Goal: Task Accomplishment & Management: Complete application form

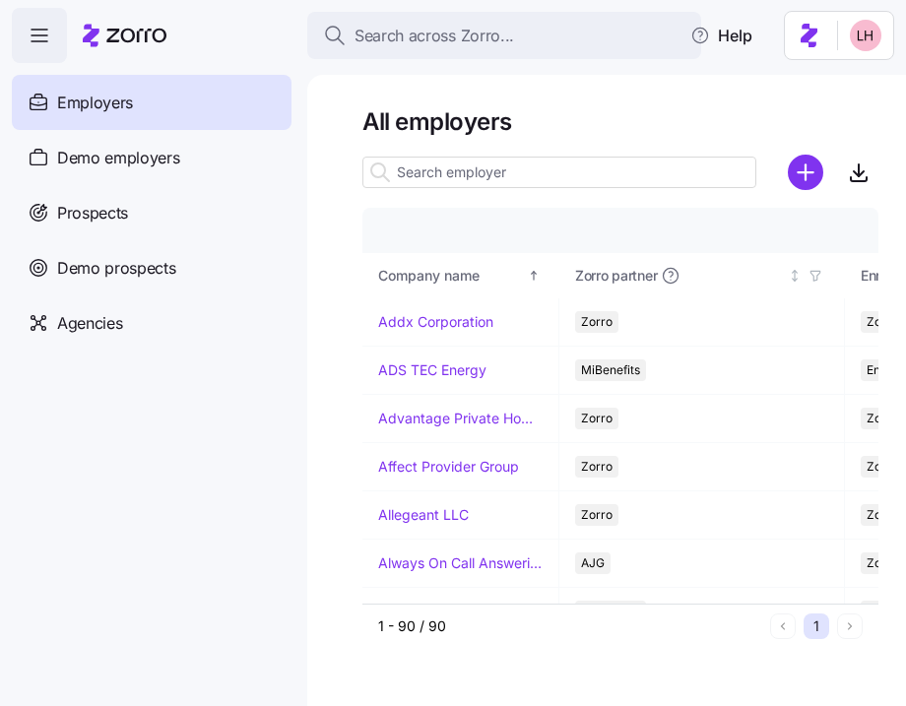
click at [521, 169] on input at bounding box center [559, 173] width 394 height 32
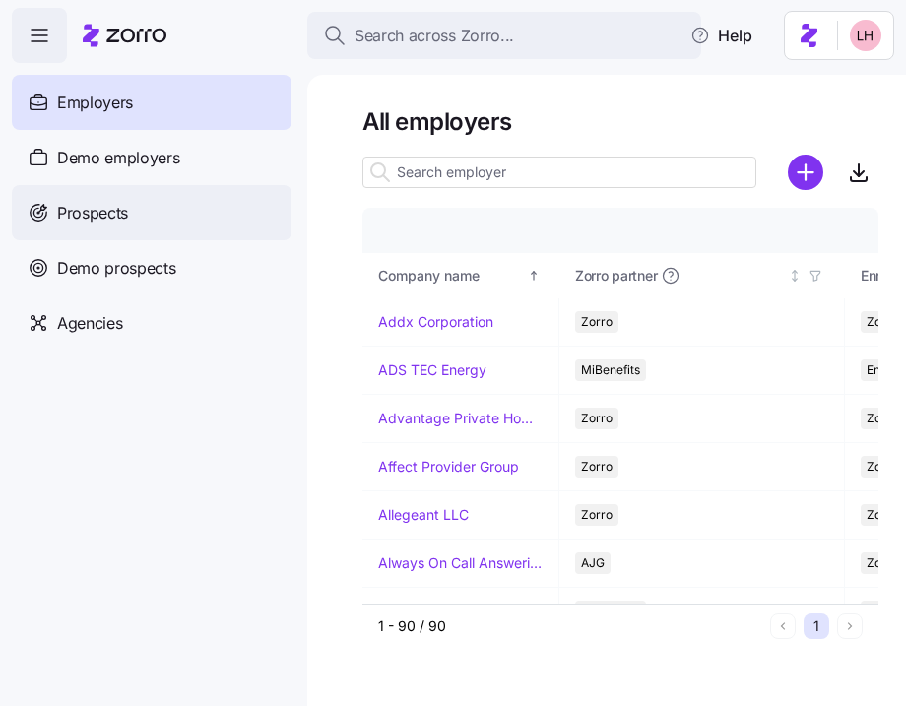
click at [165, 192] on div "Prospects" at bounding box center [152, 212] width 280 height 55
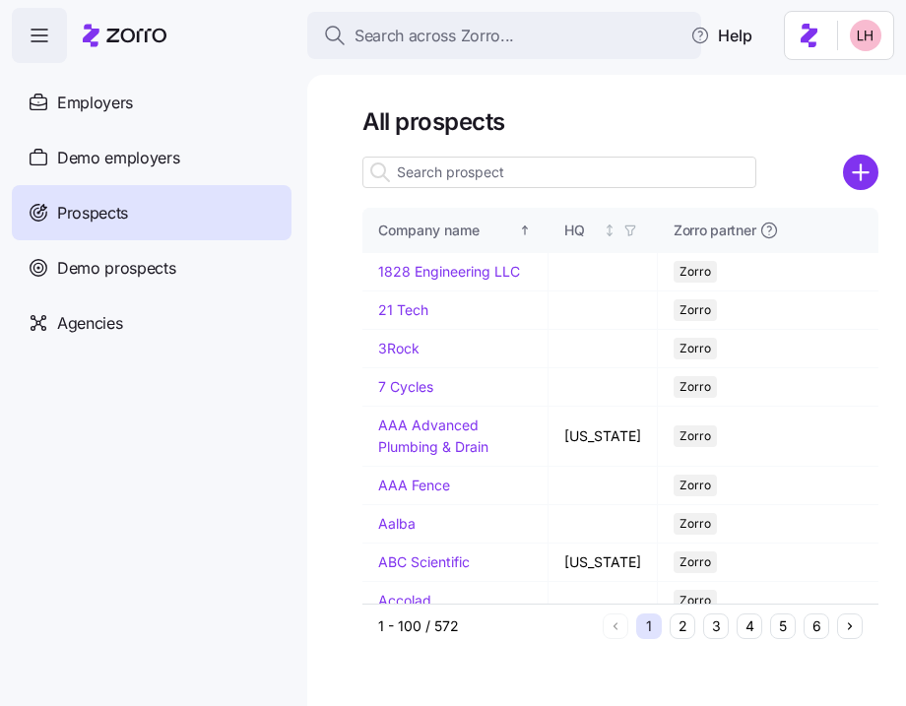
click at [532, 162] on input at bounding box center [559, 173] width 394 height 32
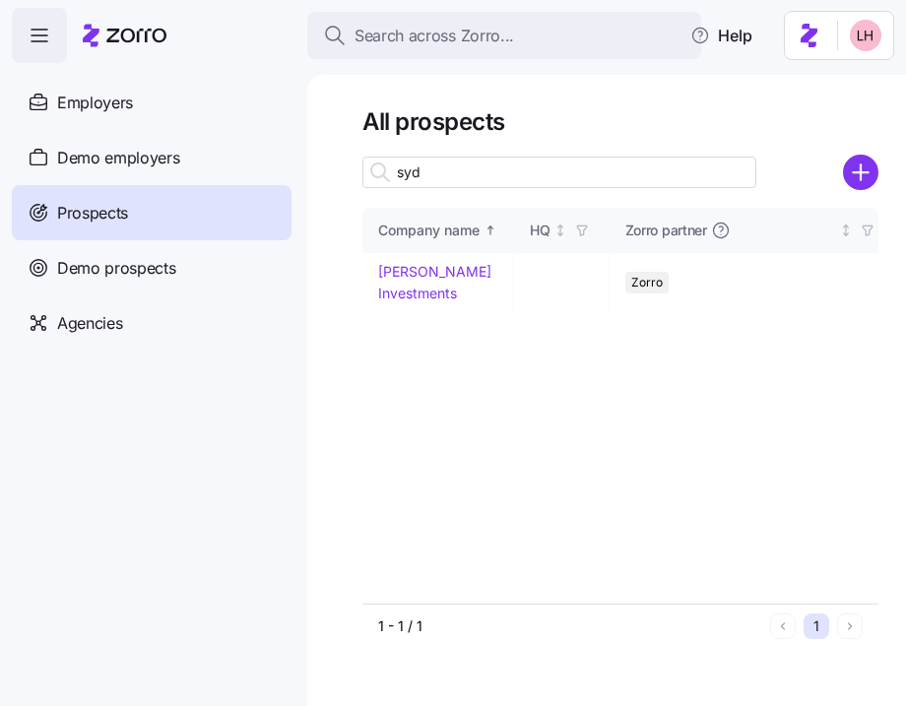
click at [537, 176] on input "syd" at bounding box center [559, 173] width 394 height 32
type input "syd"
click at [440, 268] on link "[PERSON_NAME] Investments" at bounding box center [434, 282] width 113 height 38
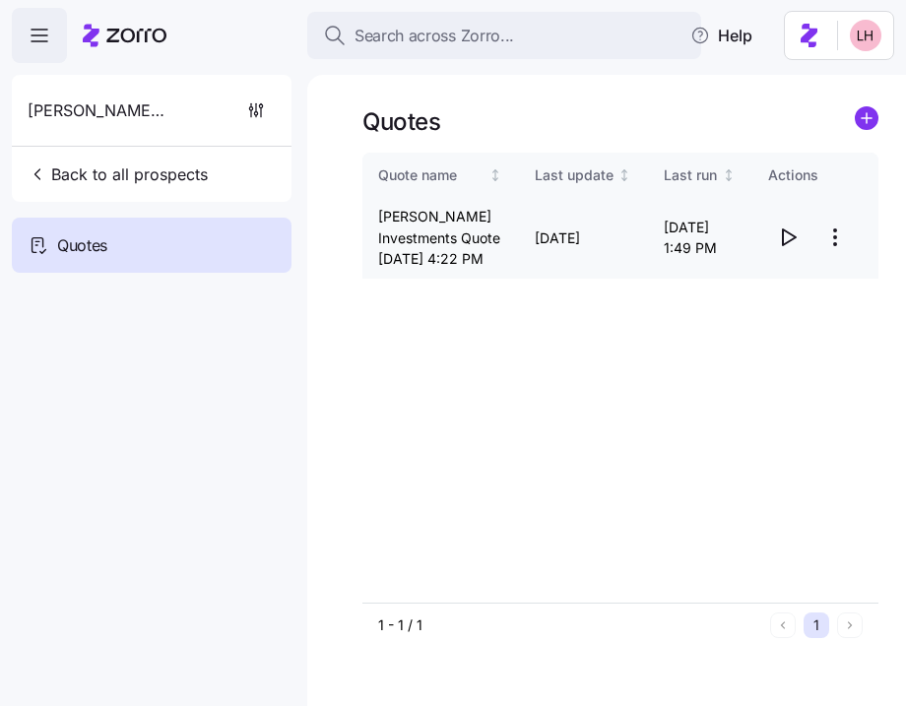
click at [790, 249] on icon "button" at bounding box center [788, 238] width 24 height 24
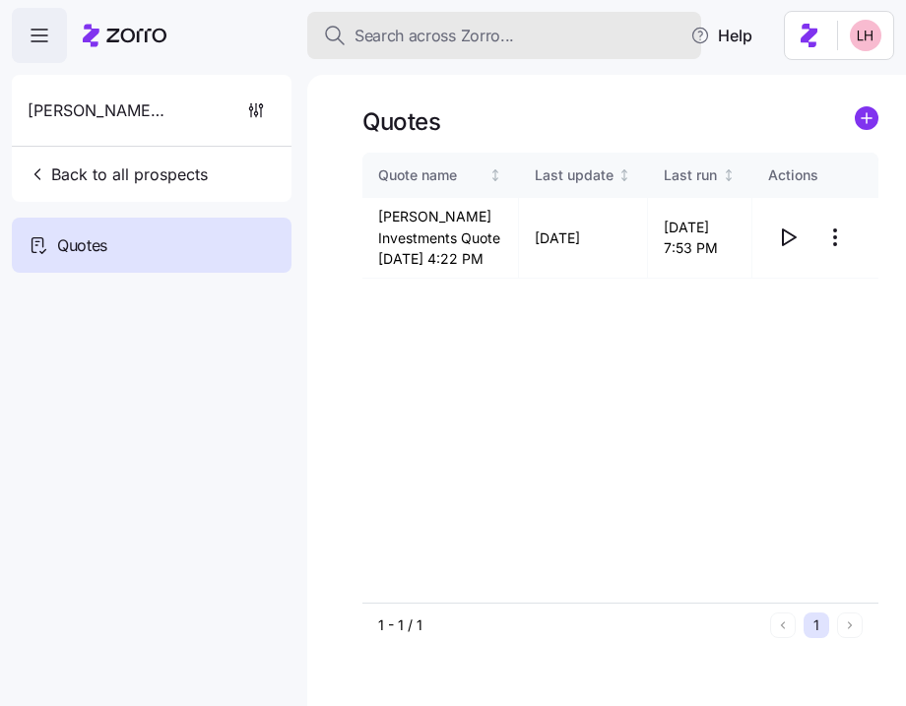
click at [536, 44] on div "Search across Zorro..." at bounding box center [504, 36] width 362 height 25
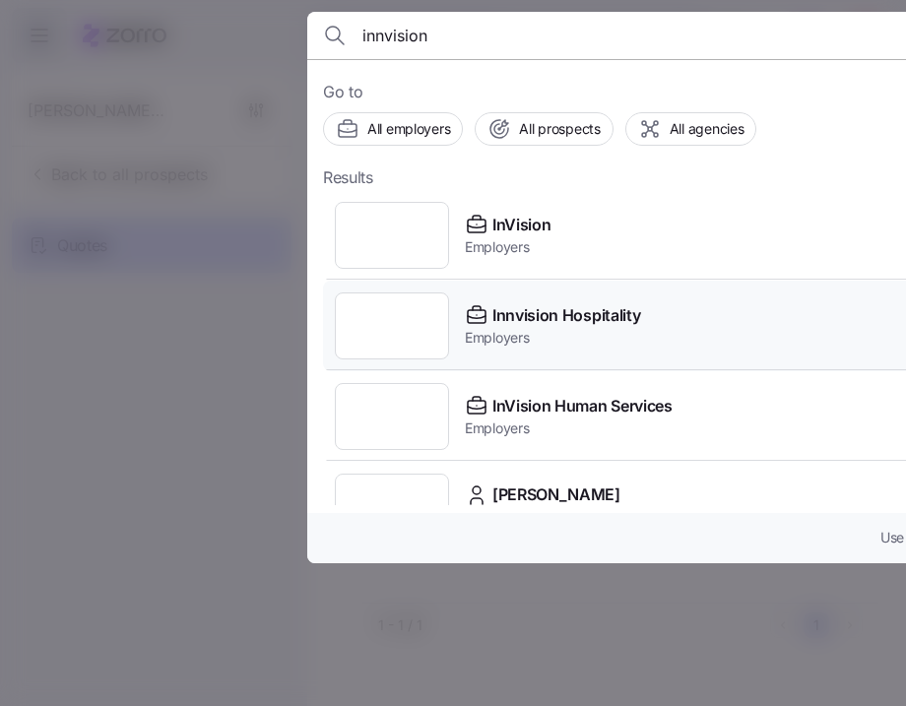
type input "innvision"
click at [610, 306] on span "Innvision Hospitality" at bounding box center [566, 315] width 148 height 25
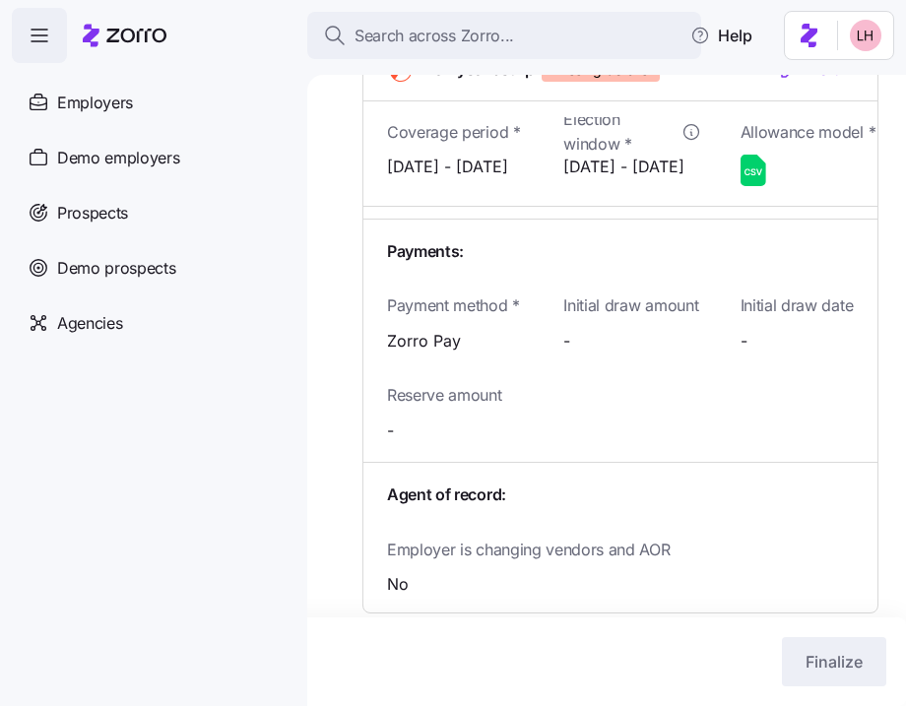
scroll to position [2647, 0]
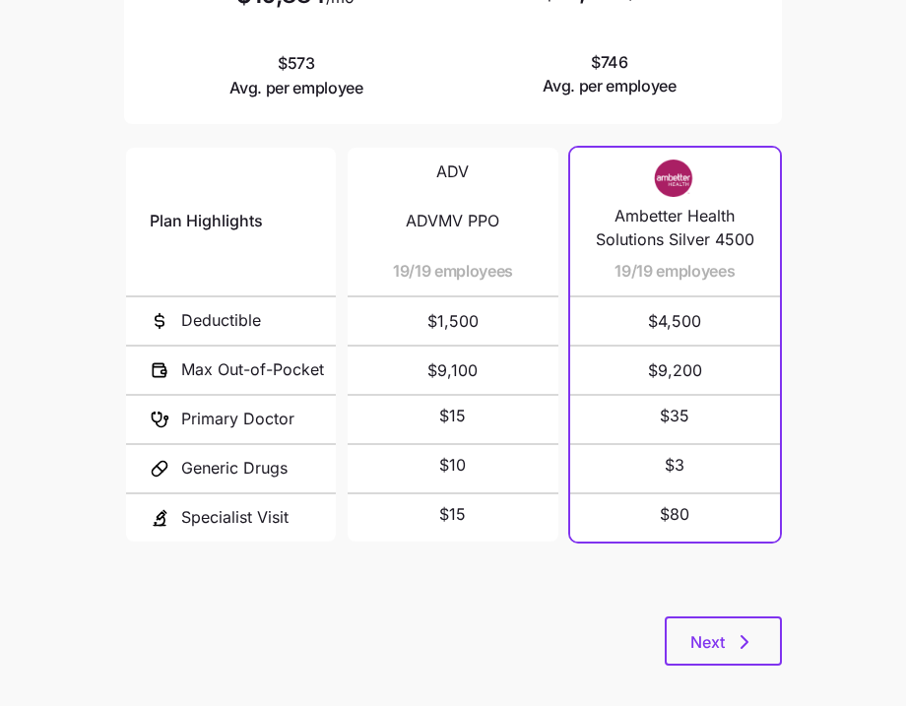
scroll to position [368, 0]
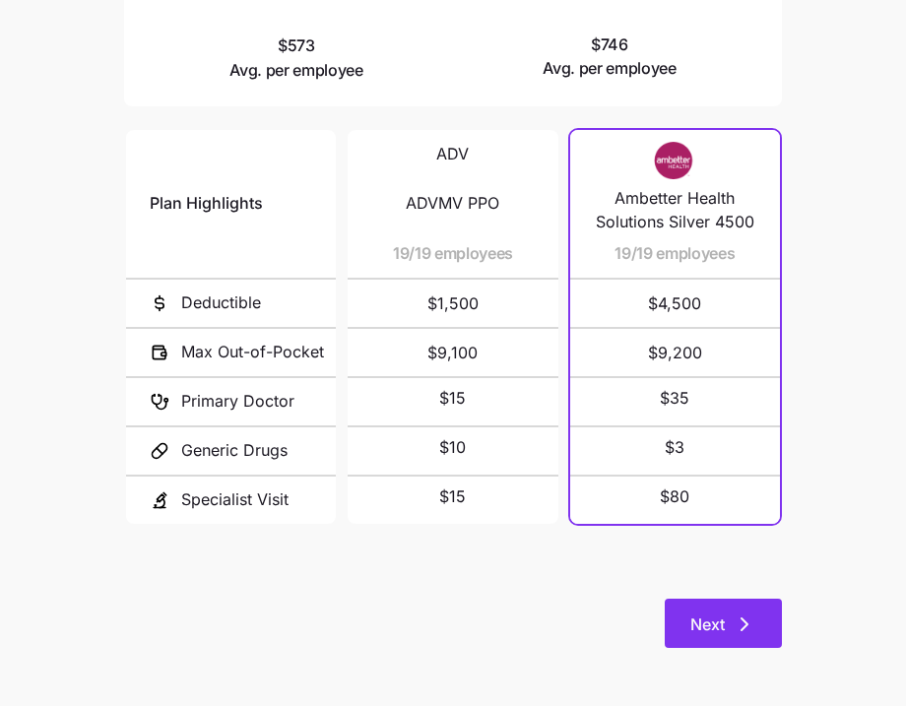
click at [755, 616] on icon "button" at bounding box center [745, 625] width 24 height 24
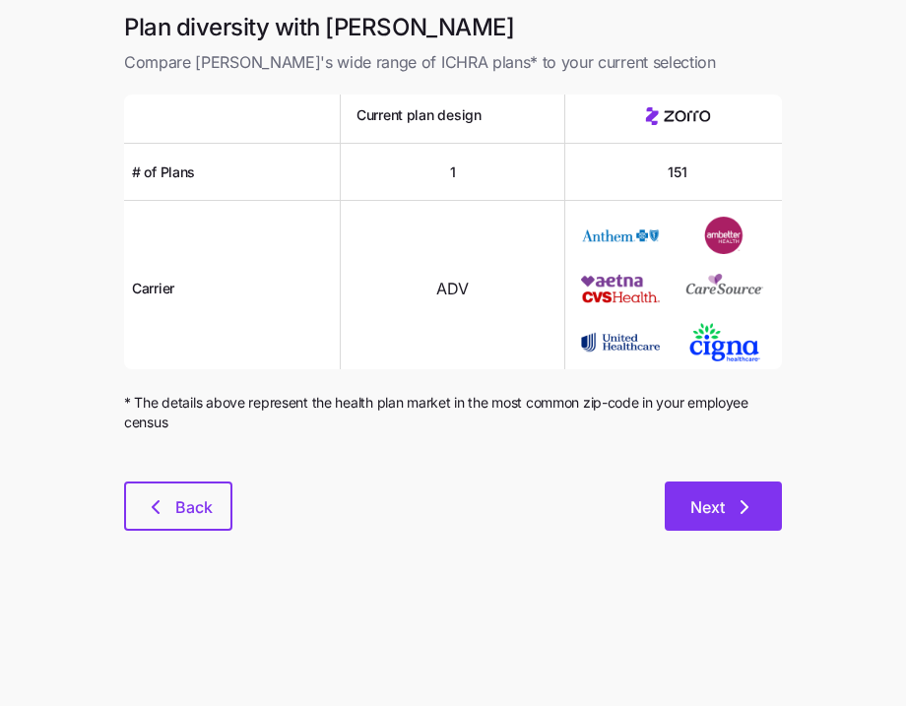
click at [768, 509] on button "Next" at bounding box center [723, 506] width 117 height 49
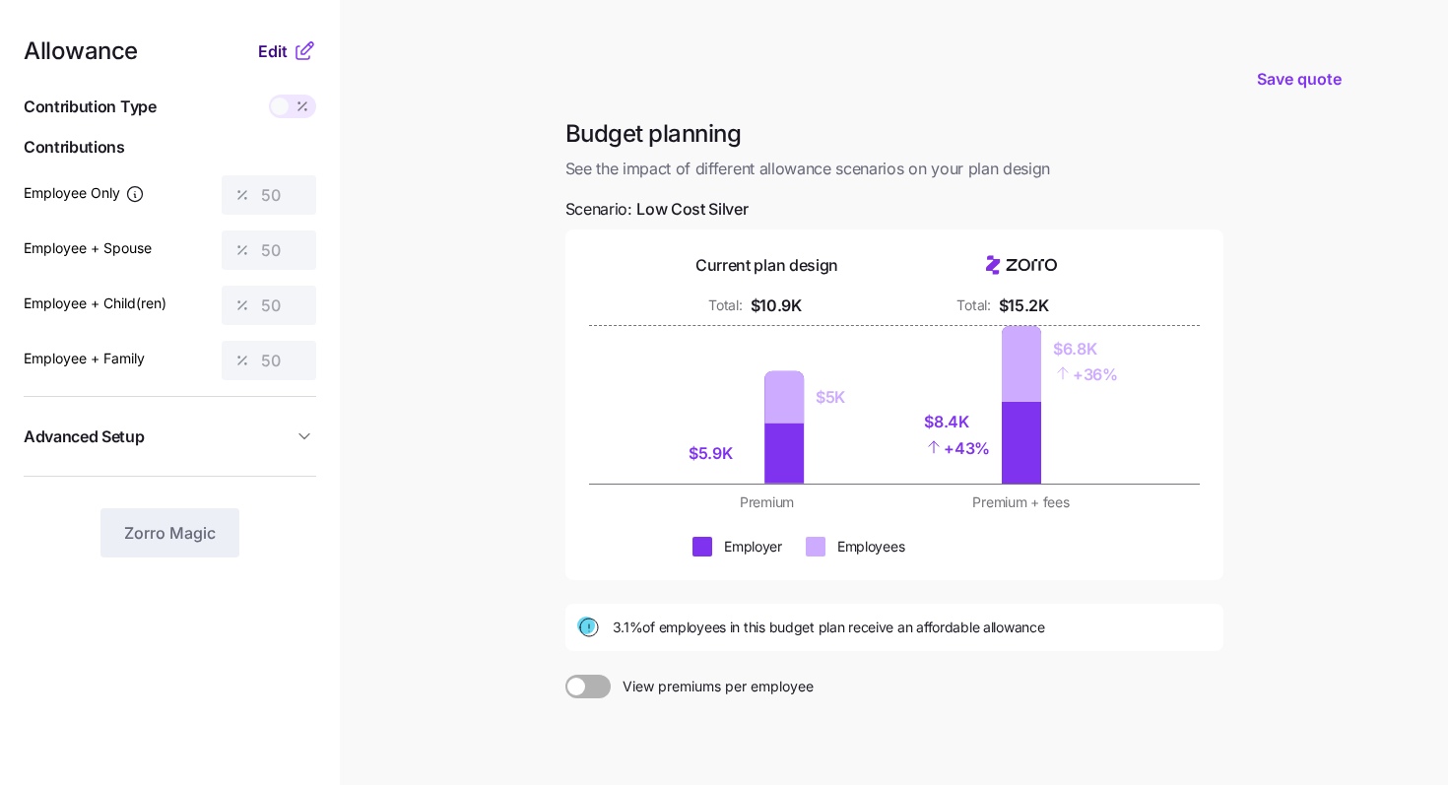
click at [279, 58] on span "Edit" at bounding box center [273, 51] width 30 height 24
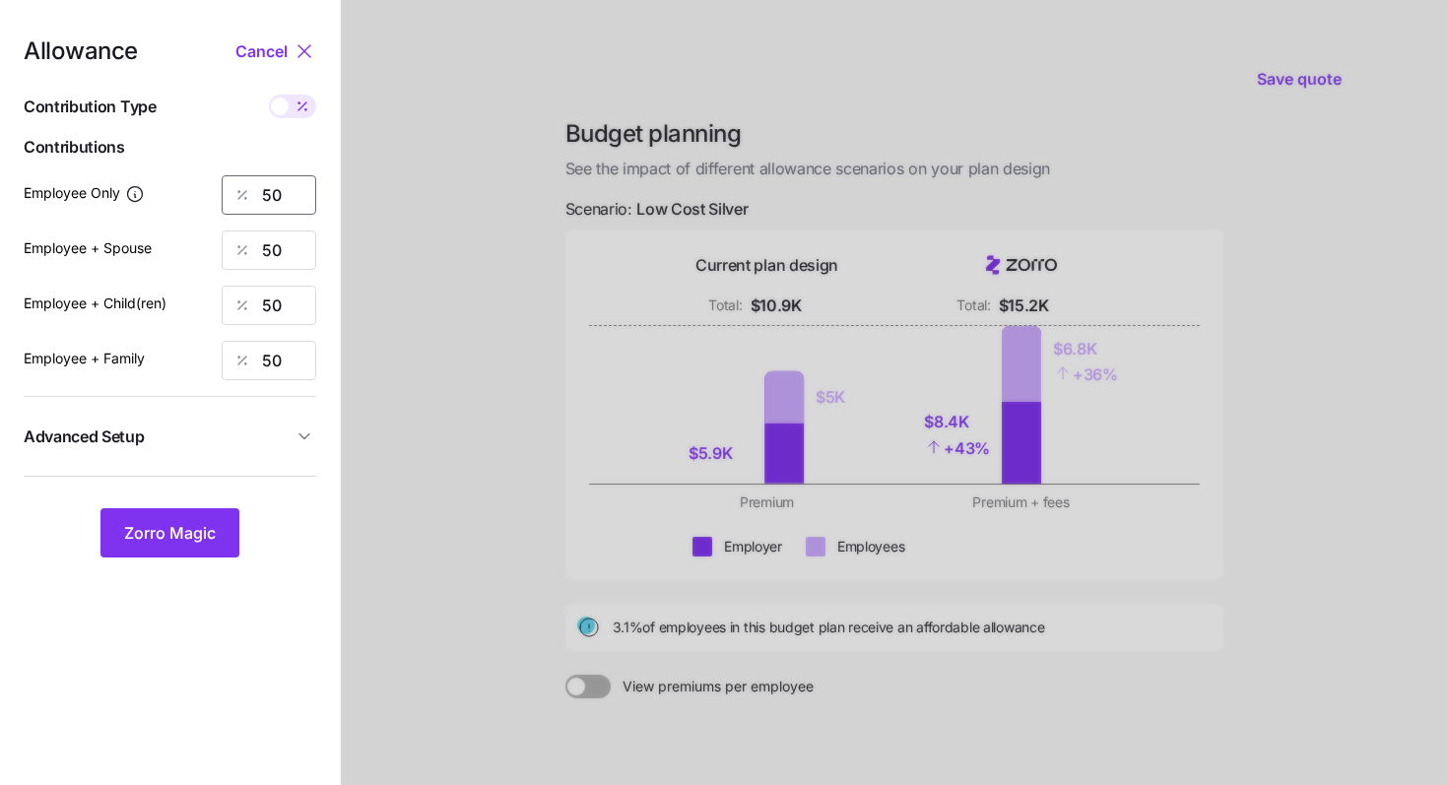
drag, startPoint x: 294, startPoint y: 189, endPoint x: 229, endPoint y: 185, distance: 65.1
click at [230, 186] on div "50" at bounding box center [269, 194] width 95 height 39
type input "60"
drag, startPoint x: 282, startPoint y: 249, endPoint x: 209, endPoint y: 249, distance: 72.9
click at [212, 249] on div "Employee + Spouse 50" at bounding box center [170, 249] width 293 height 39
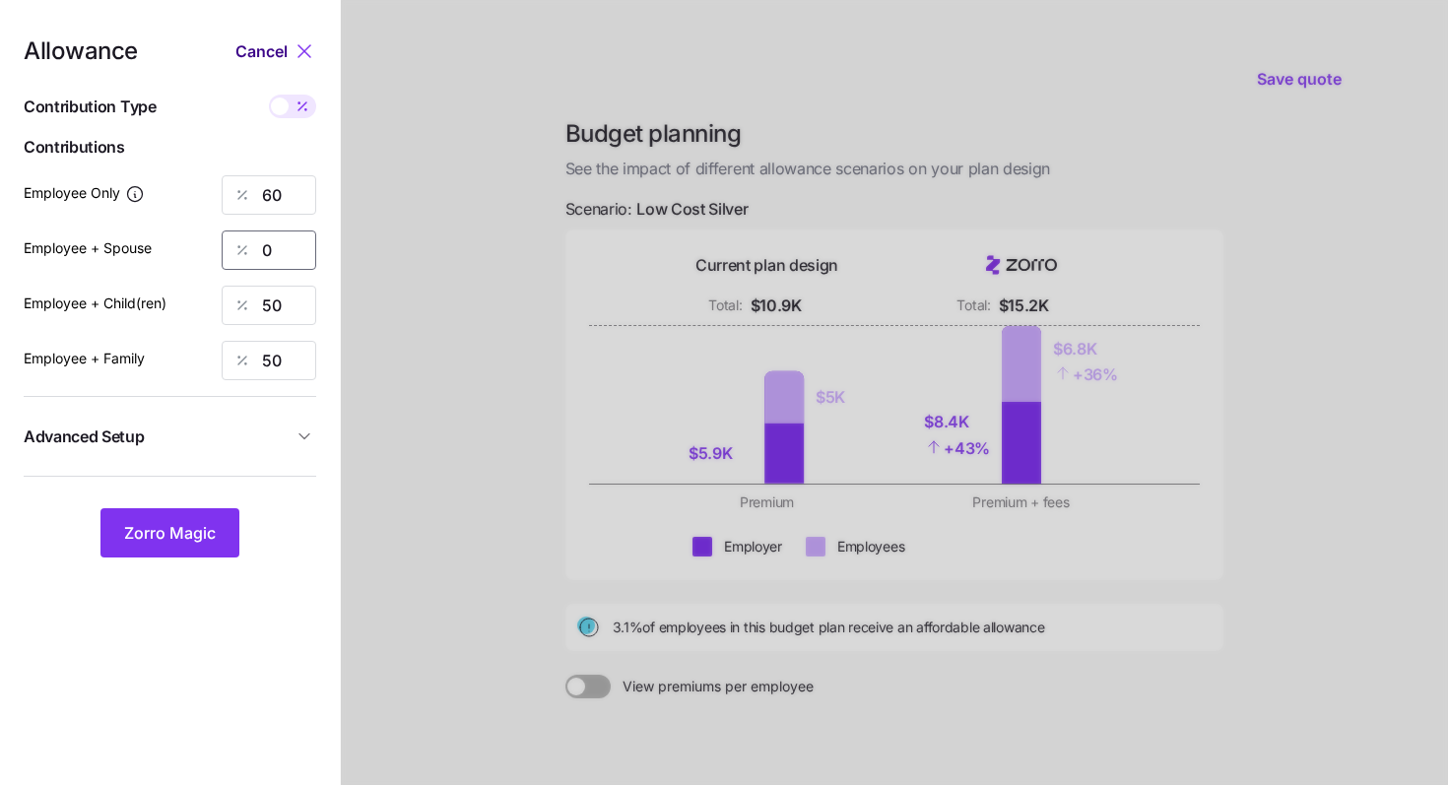
type input "0"
click at [280, 58] on span "Cancel" at bounding box center [261, 51] width 52 height 24
type input "50"
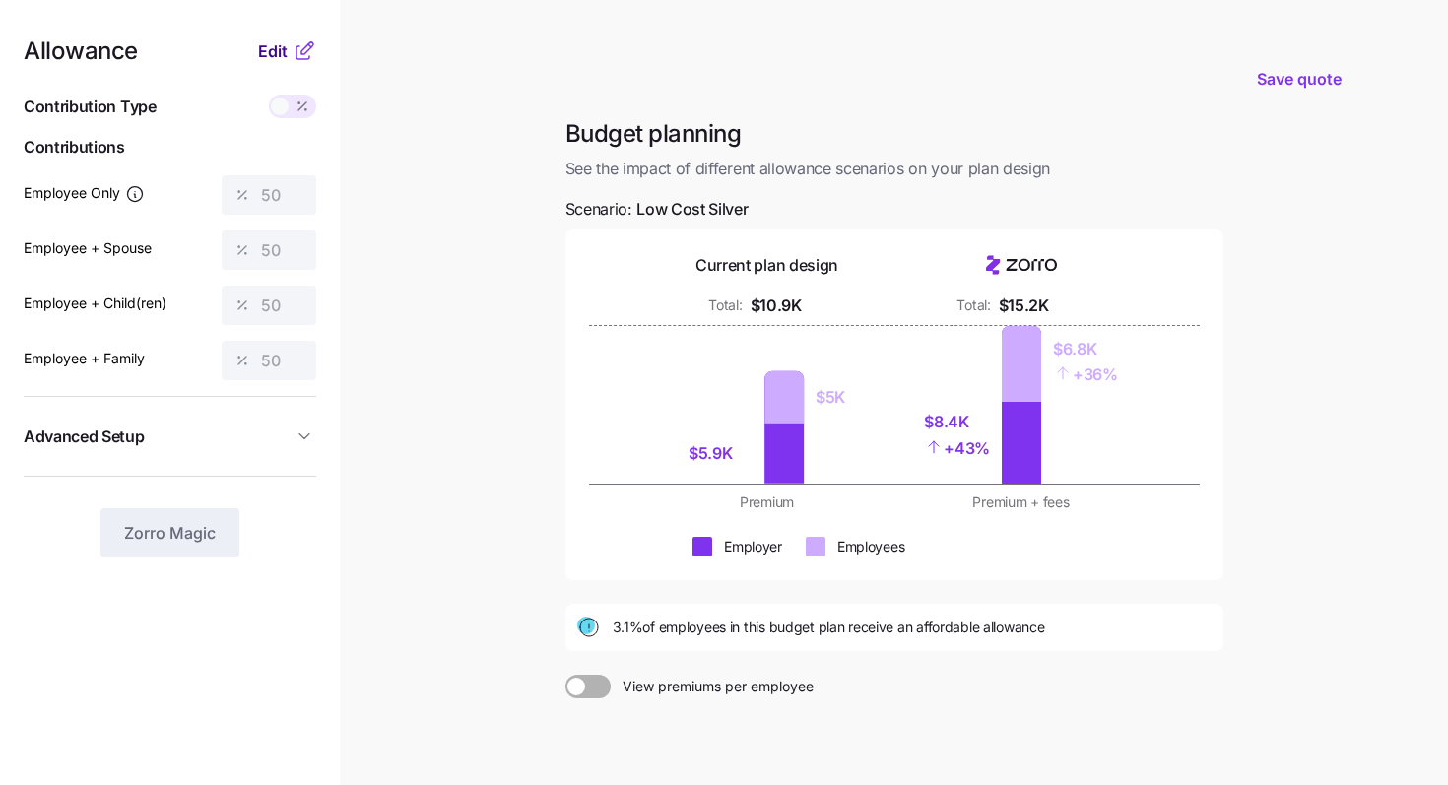
click at [277, 61] on span "Edit" at bounding box center [273, 51] width 30 height 24
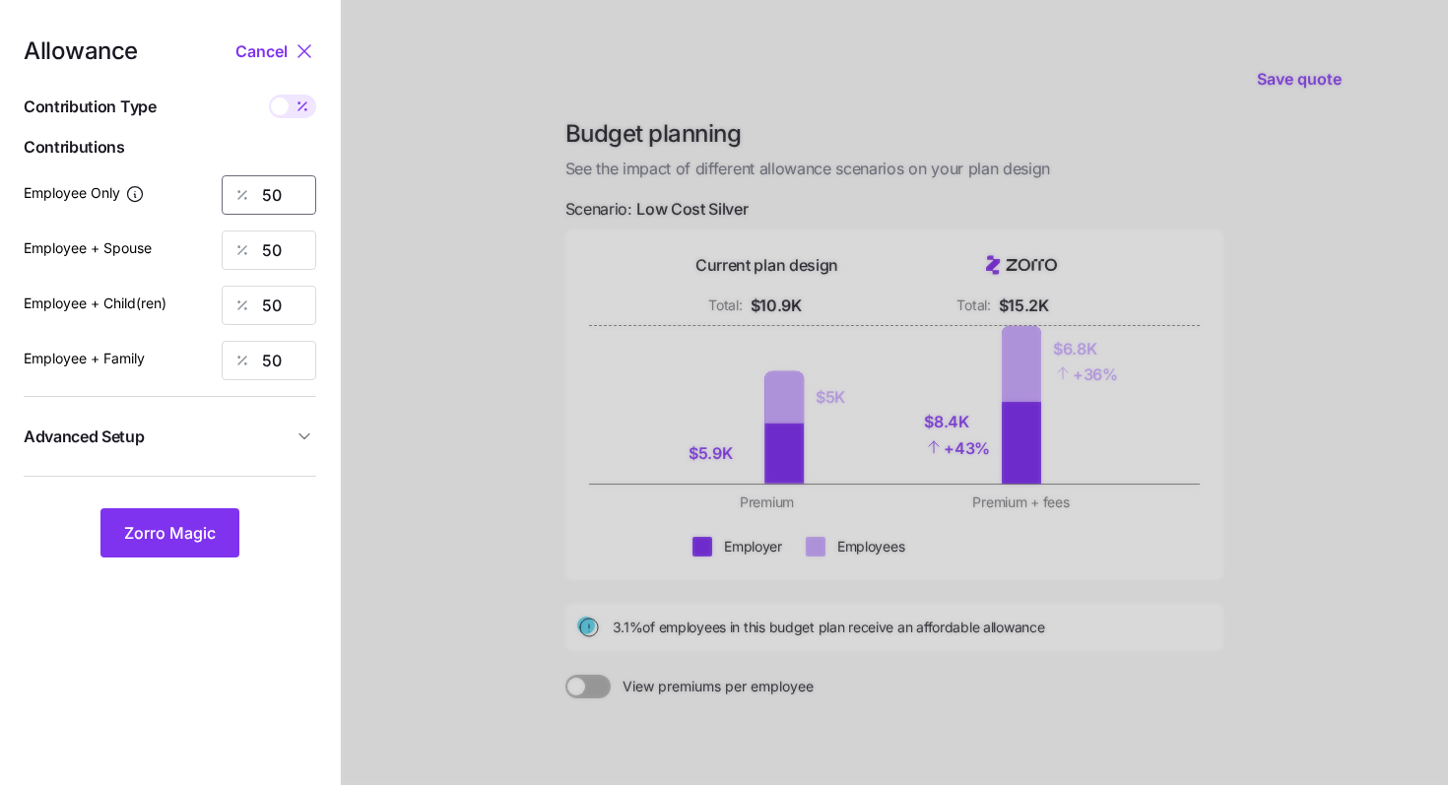
drag, startPoint x: 278, startPoint y: 196, endPoint x: 249, endPoint y: 197, distance: 28.6
click at [249, 197] on div "50" at bounding box center [269, 194] width 95 height 39
type input "60"
drag, startPoint x: 284, startPoint y: 243, endPoint x: 235, endPoint y: 240, distance: 48.3
click at [235, 240] on div "50" at bounding box center [269, 249] width 95 height 39
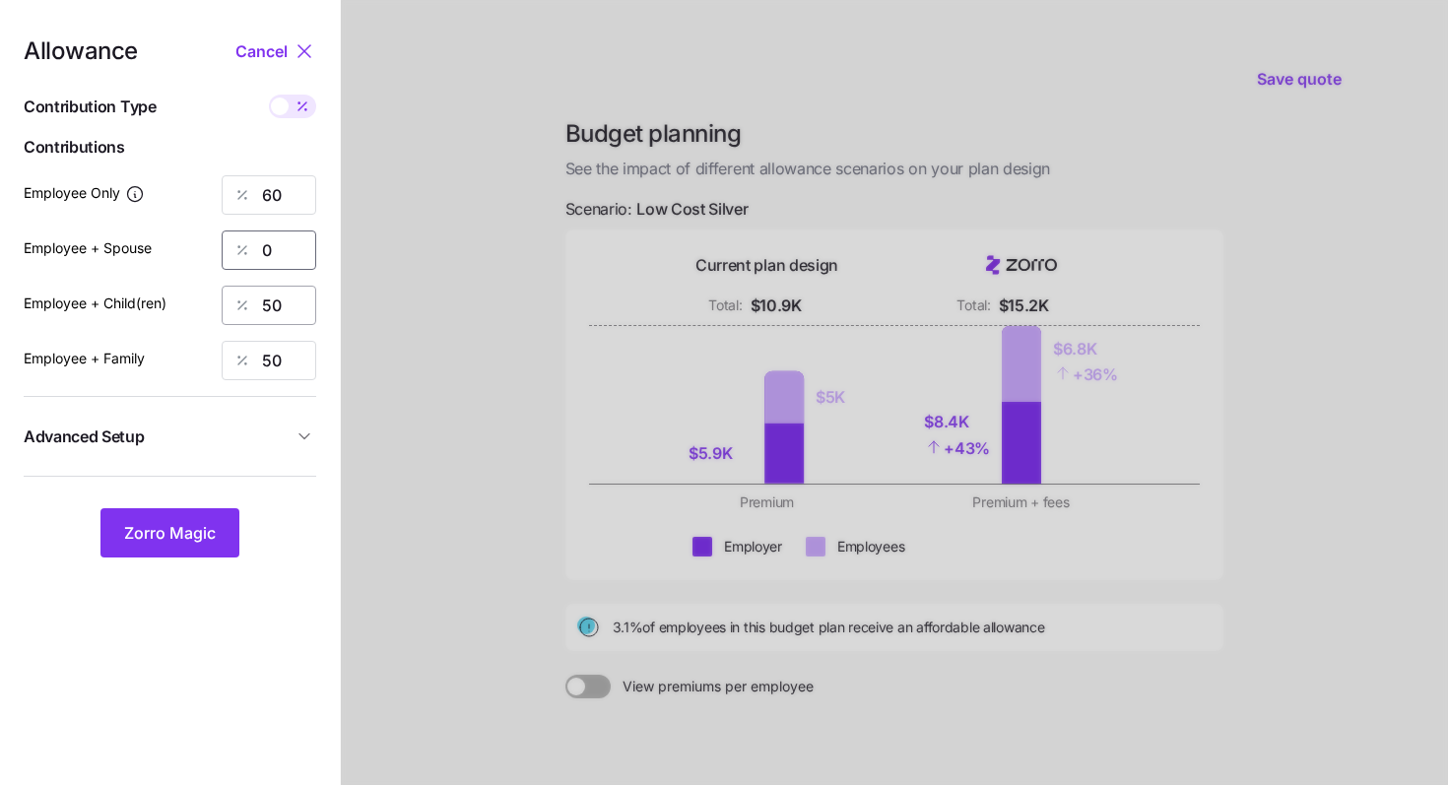
type input "0"
drag, startPoint x: 293, startPoint y: 313, endPoint x: 243, endPoint y: 311, distance: 49.3
click at [245, 311] on div "50" at bounding box center [269, 305] width 95 height 39
type input "0"
drag, startPoint x: 288, startPoint y: 358, endPoint x: 237, endPoint y: 357, distance: 50.2
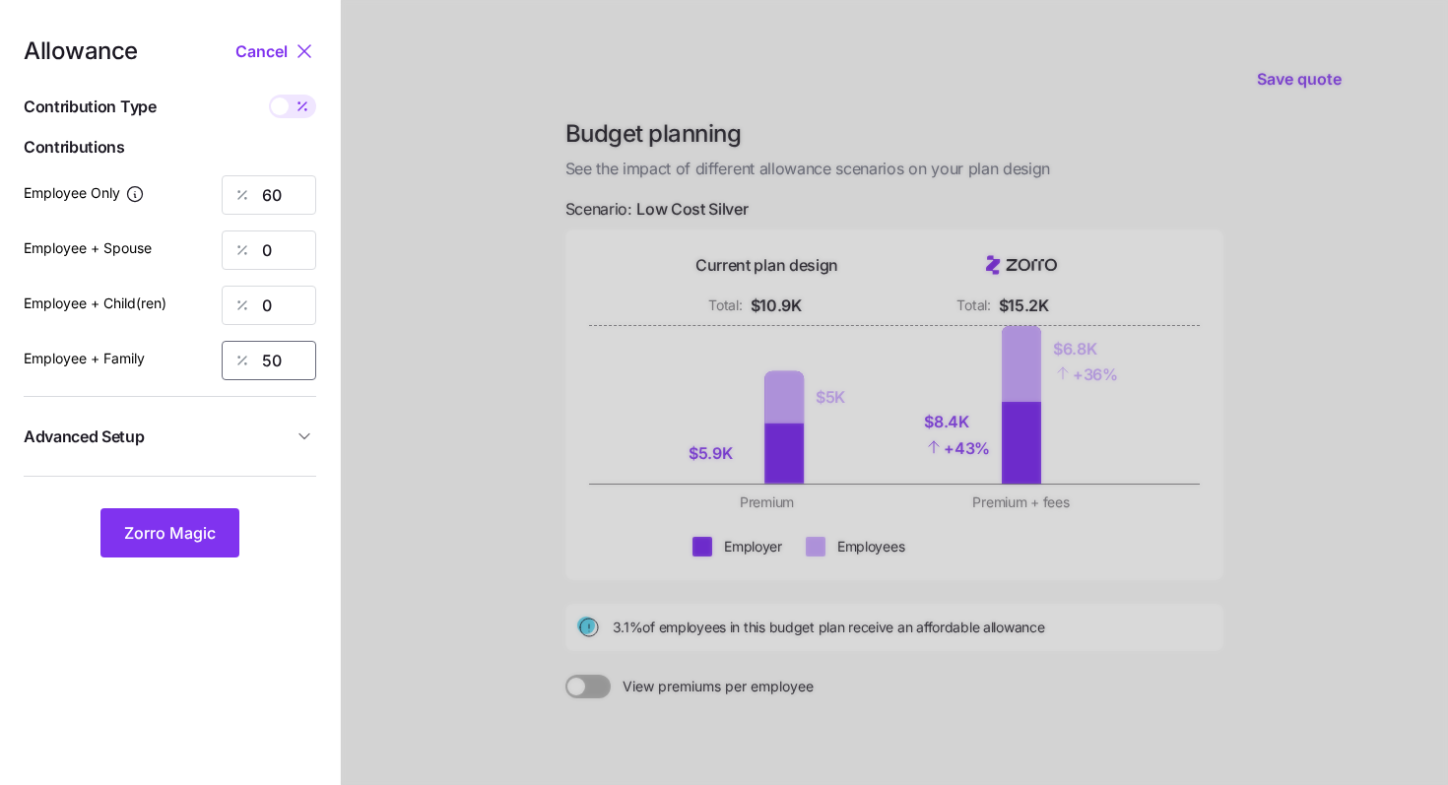
click at [237, 358] on div "50" at bounding box center [269, 360] width 95 height 39
type input "0"
click at [222, 529] on button "Zorro Magic" at bounding box center [169, 532] width 139 height 49
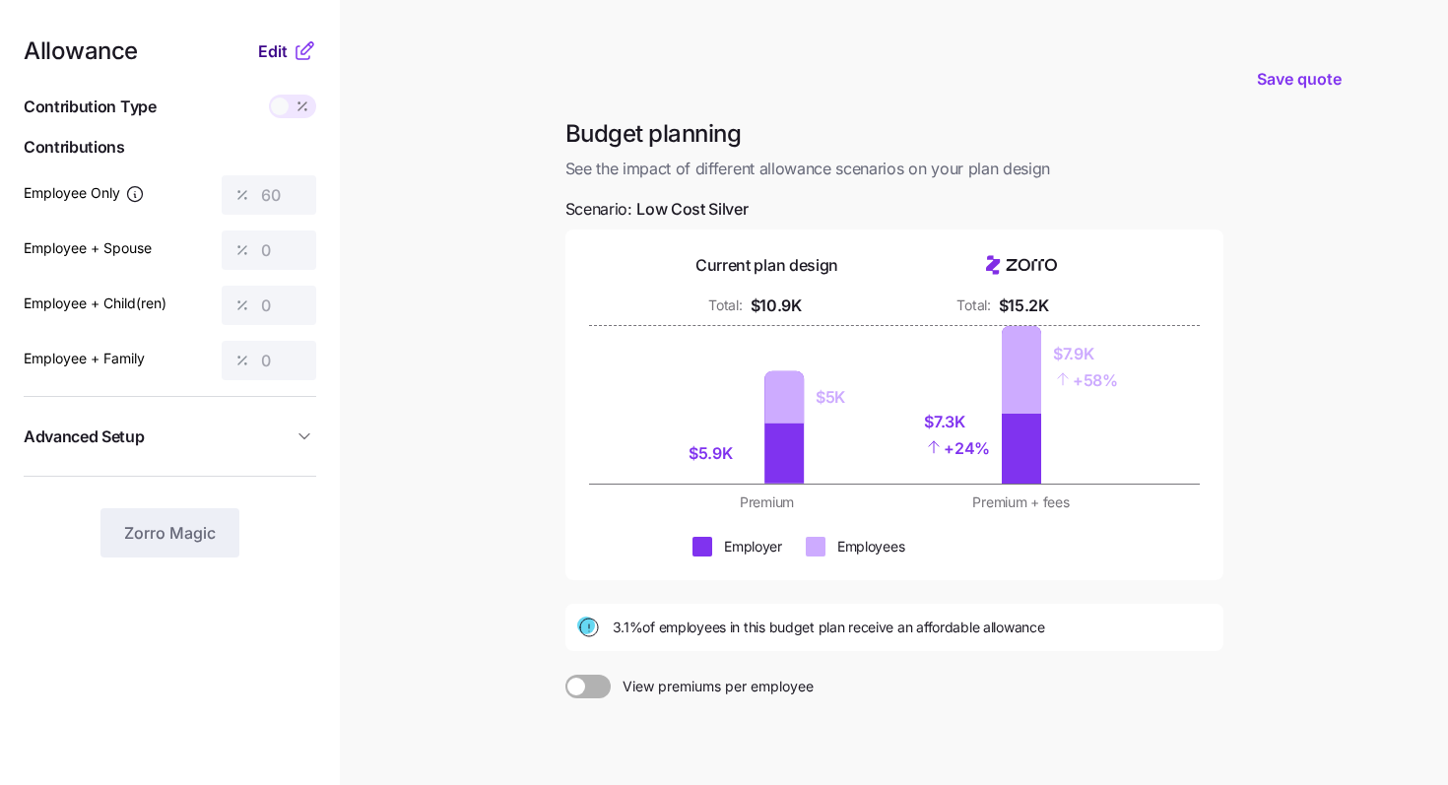
click at [277, 52] on span "Edit" at bounding box center [273, 51] width 30 height 24
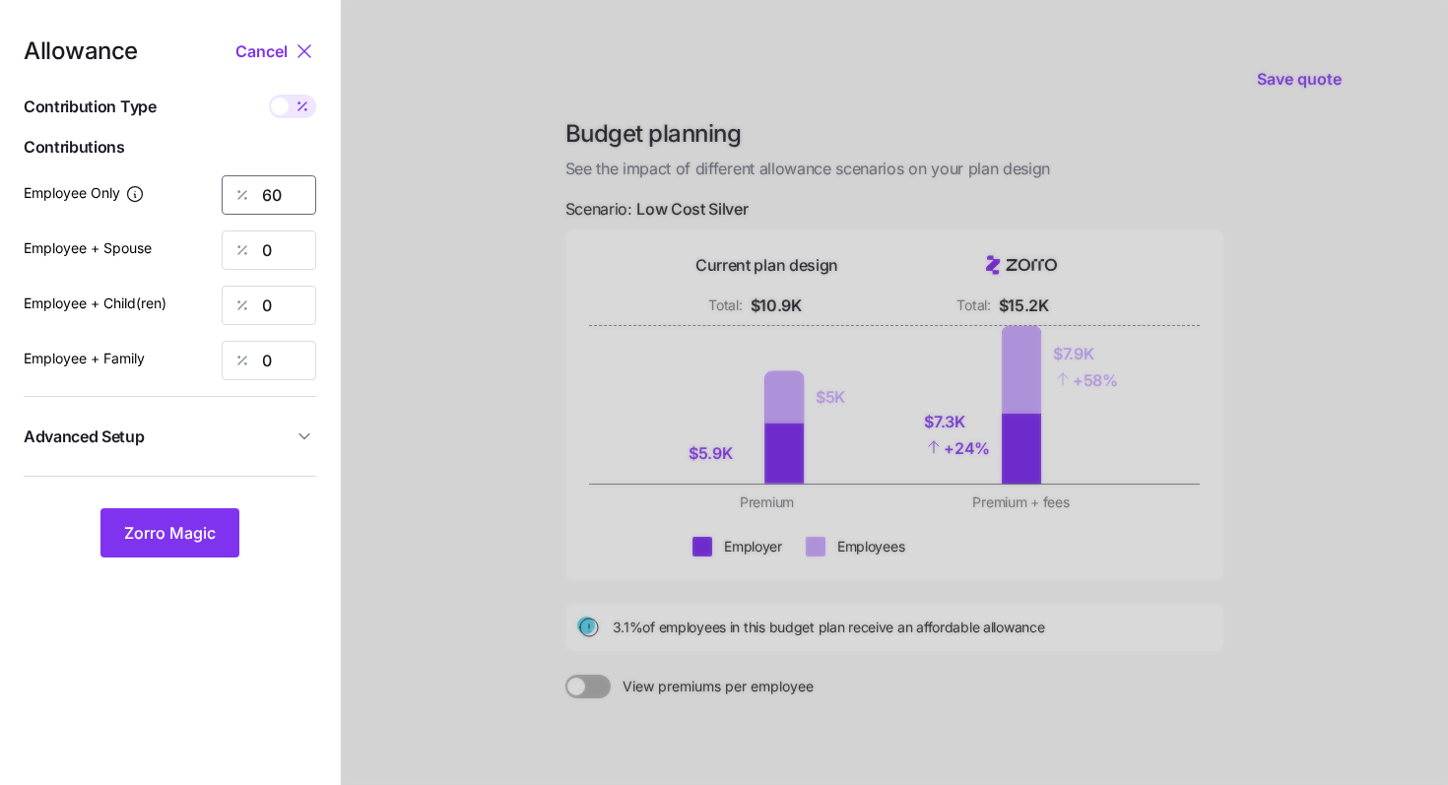
drag, startPoint x: 284, startPoint y: 196, endPoint x: 234, endPoint y: 195, distance: 49.3
click at [236, 195] on div "60" at bounding box center [269, 194] width 95 height 39
type input "50"
drag, startPoint x: 285, startPoint y: 248, endPoint x: 202, endPoint y: 237, distance: 83.4
click at [202, 238] on div "Employee + Spouse 0" at bounding box center [170, 249] width 293 height 39
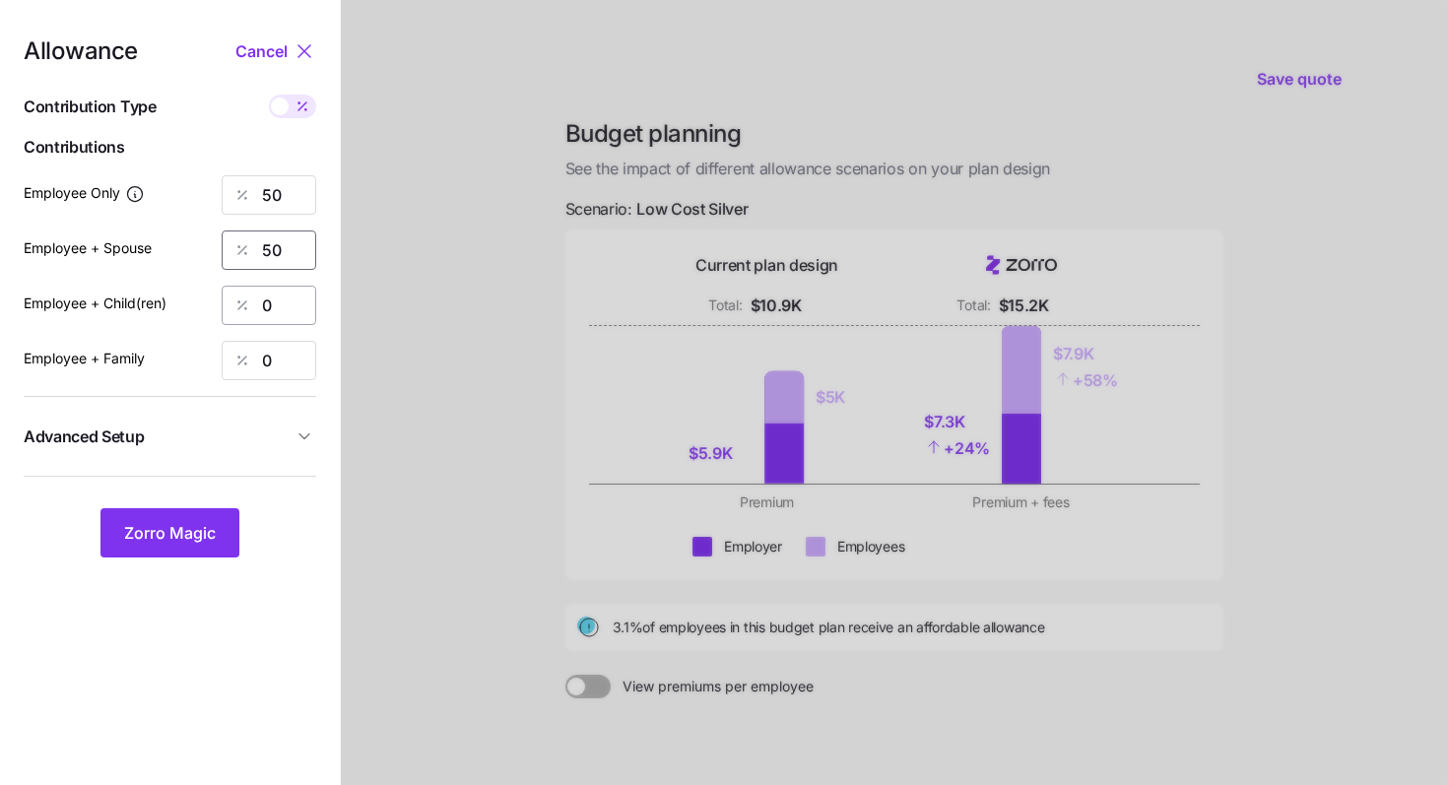
type input "50"
drag, startPoint x: 278, startPoint y: 298, endPoint x: 219, endPoint y: 294, distance: 59.2
click at [221, 295] on div "Employee + Child(ren) 0" at bounding box center [170, 305] width 293 height 39
type input "50"
drag, startPoint x: 281, startPoint y: 361, endPoint x: 220, endPoint y: 353, distance: 61.7
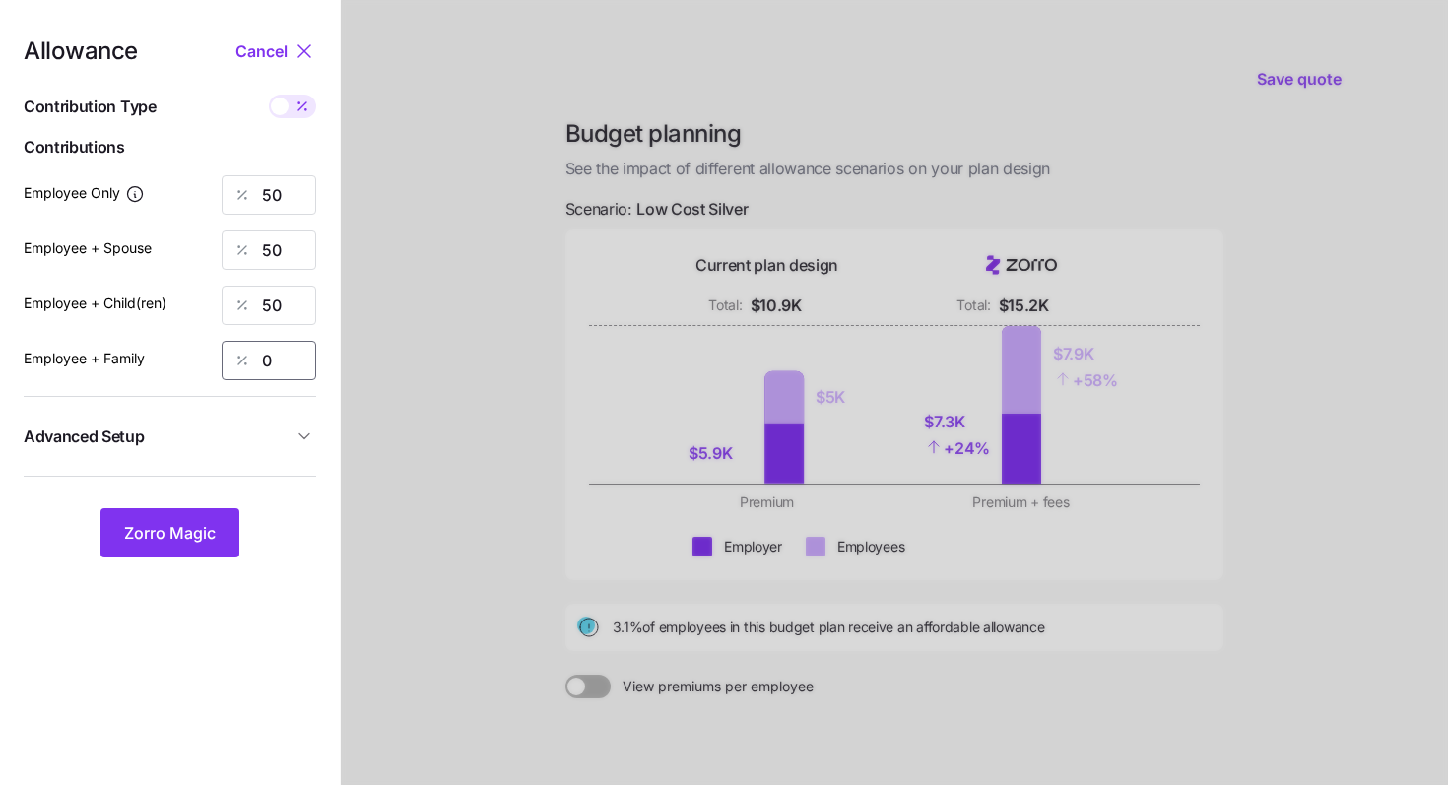
click at [223, 353] on div "0" at bounding box center [269, 360] width 95 height 39
type input "50"
click at [187, 518] on button "Zorro Magic" at bounding box center [169, 532] width 139 height 49
